Goal: Find specific page/section: Find specific page/section

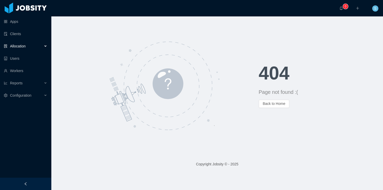
click at [24, 47] on span "Allocation" at bounding box center [18, 46] width 16 height 4
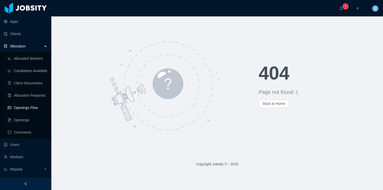
click at [28, 109] on link "Openings Flow" at bounding box center [28, 108] width 40 height 10
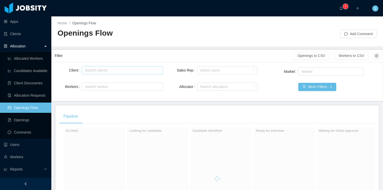
click at [108, 73] on div "Search clients" at bounding box center [121, 70] width 76 height 8
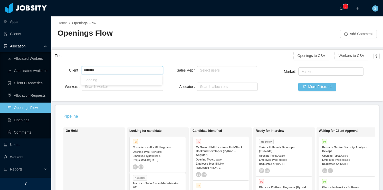
type input "*********"
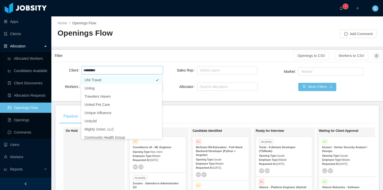
click at [105, 77] on li "UNI Travel" at bounding box center [121, 80] width 81 height 8
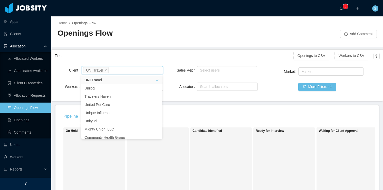
click at [256, 122] on div "Pipeline" at bounding box center [216, 116] width 315 height 14
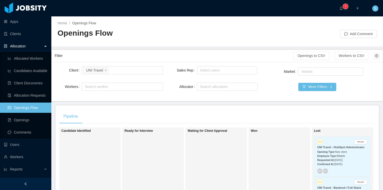
scroll to position [0, 141]
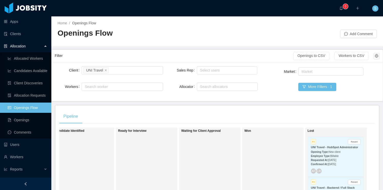
click at [334, 157] on span "Billable" at bounding box center [334, 156] width 8 height 3
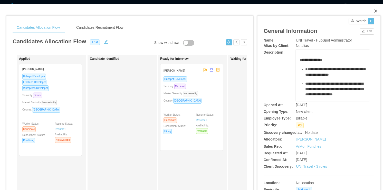
click at [373, 8] on span "Close" at bounding box center [375, 11] width 14 height 14
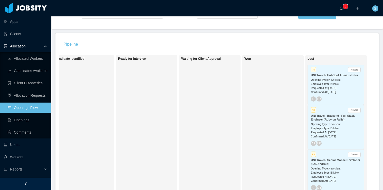
scroll to position [82, 0]
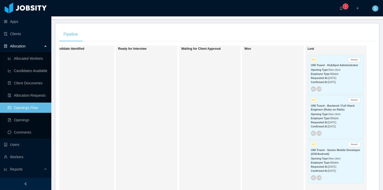
click at [323, 119] on strong "Employee Type:" at bounding box center [320, 118] width 19 height 3
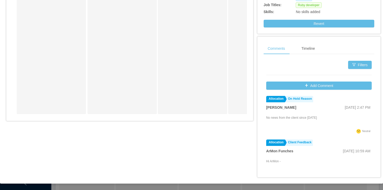
click at [302, 188] on div "Comments Timeline Filters Add Comment Allocation On Hold Reason [PERSON_NAME] […" at bounding box center [318, 113] width 123 height 153
click at [289, 186] on div "Comments Timeline Filters Add Comment Allocation On Hold Reason [PERSON_NAME] […" at bounding box center [318, 113] width 123 height 153
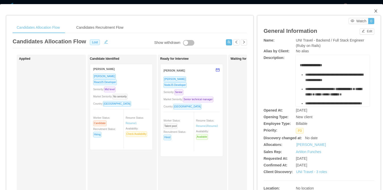
click at [373, 11] on icon "icon: close" at bounding box center [375, 11] width 4 height 4
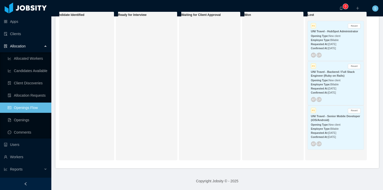
scroll to position [119, 0]
click at [320, 127] on strong "Employee Type:" at bounding box center [320, 128] width 19 height 3
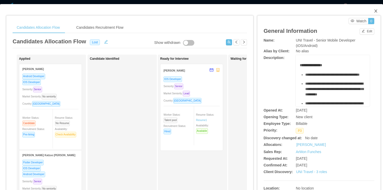
click at [373, 9] on icon "icon: close" at bounding box center [375, 11] width 4 height 4
